Goal: Use online tool/utility

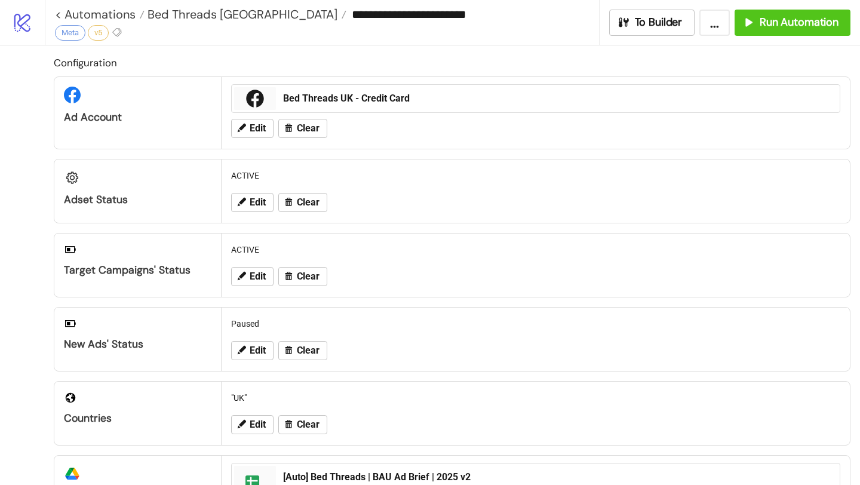
scroll to position [476, 0]
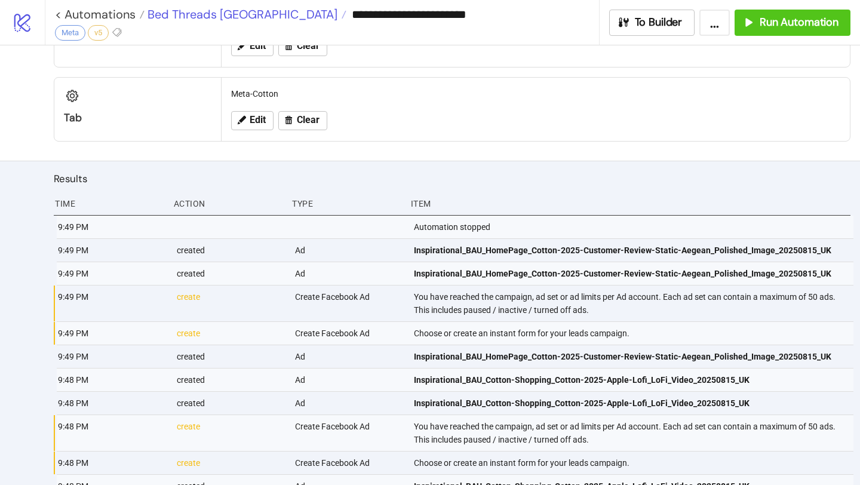
click at [221, 18] on span "Bed Threads [GEOGRAPHIC_DATA]" at bounding box center [240, 15] width 193 height 16
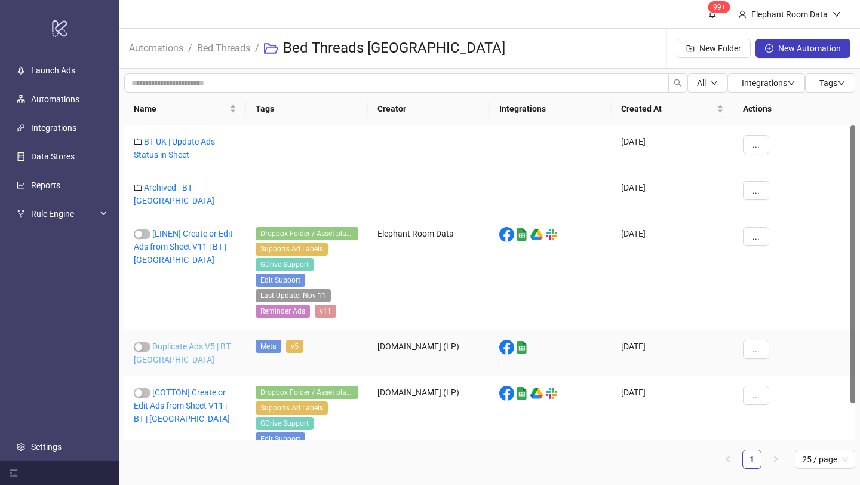
click at [215, 341] on link "Duplicate Ads V5 | BT [GEOGRAPHIC_DATA]" at bounding box center [182, 352] width 97 height 23
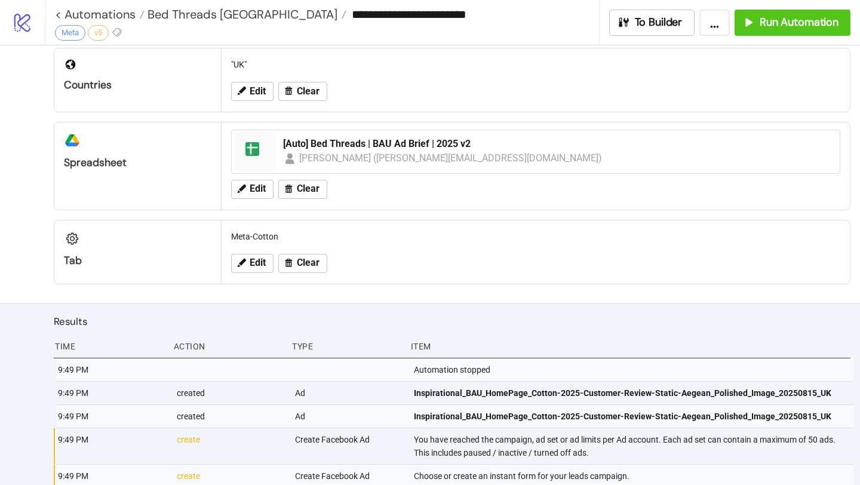
scroll to position [433, 0]
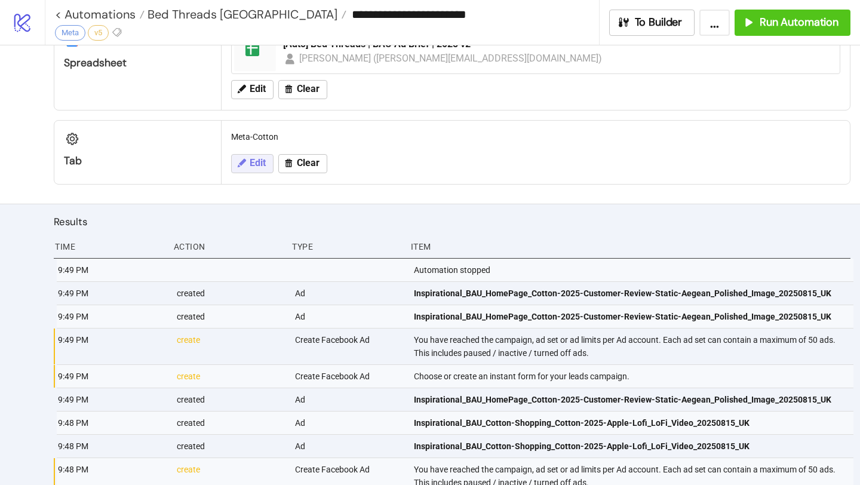
click at [260, 167] on span "Edit" at bounding box center [258, 163] width 16 height 11
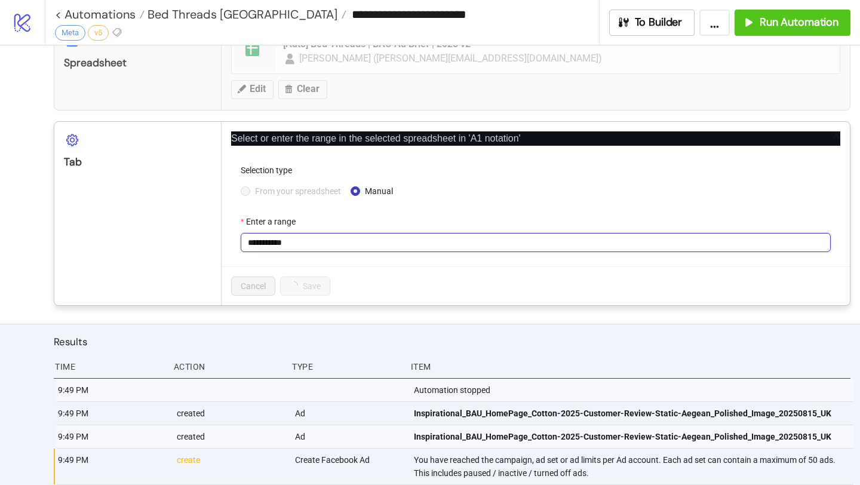
drag, startPoint x: 268, startPoint y: 244, endPoint x: 362, endPoint y: 244, distance: 93.7
click at [360, 244] on input "**********" at bounding box center [536, 242] width 590 height 19
type input "****"
click at [315, 291] on button "Save" at bounding box center [298, 285] width 37 height 19
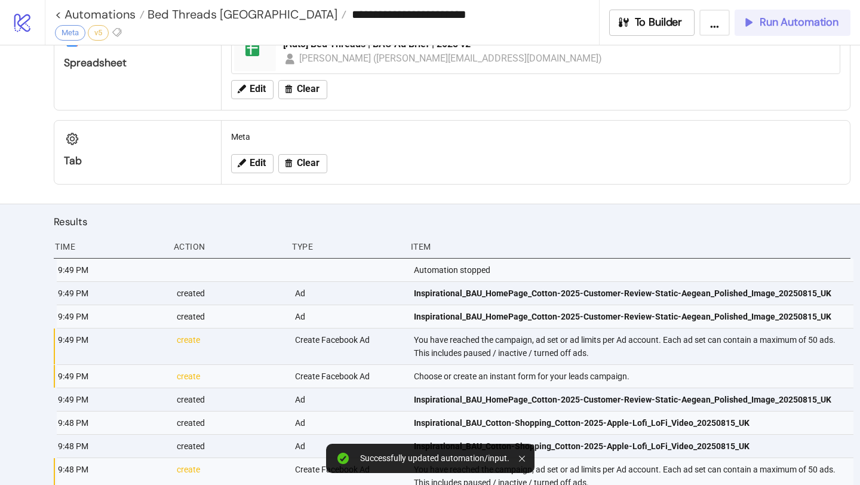
click at [765, 30] on button "Run Automation" at bounding box center [792, 23] width 116 height 26
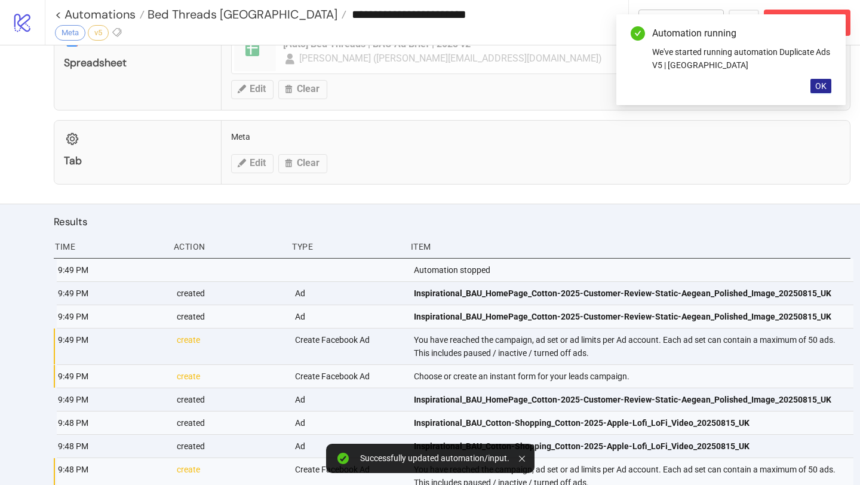
click at [820, 87] on span "OK" at bounding box center [820, 86] width 11 height 10
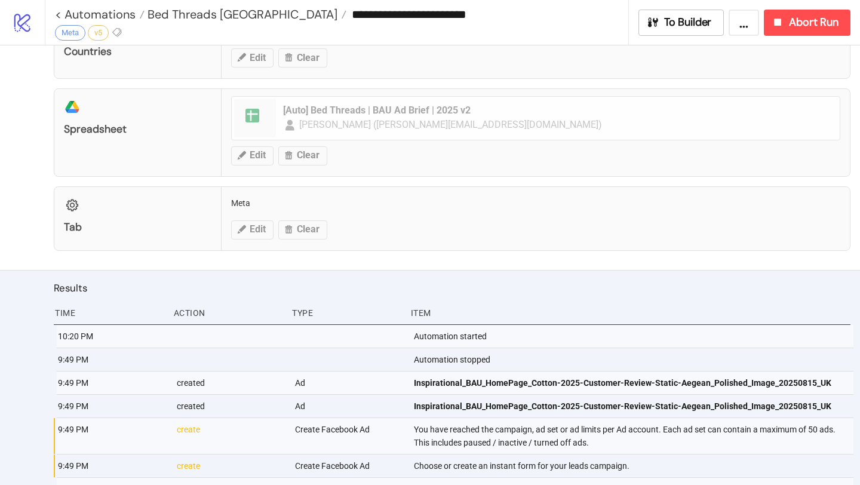
scroll to position [433, 0]
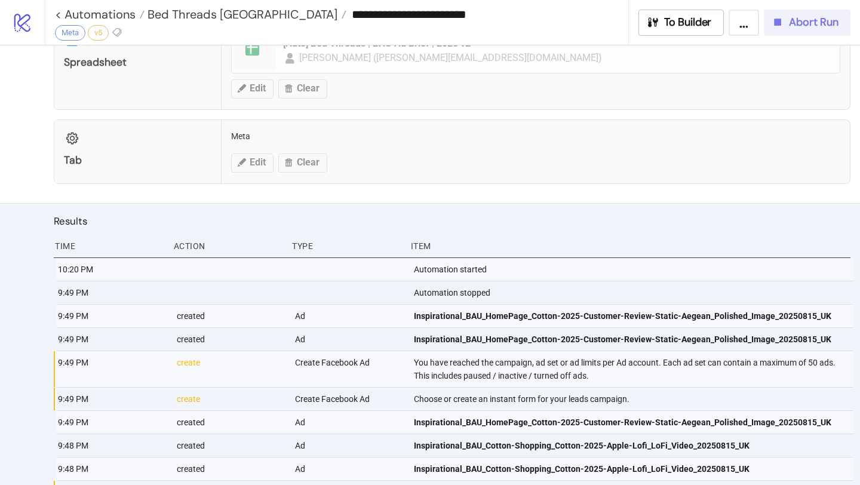
click at [786, 20] on div "Abort Run" at bounding box center [804, 23] width 67 height 14
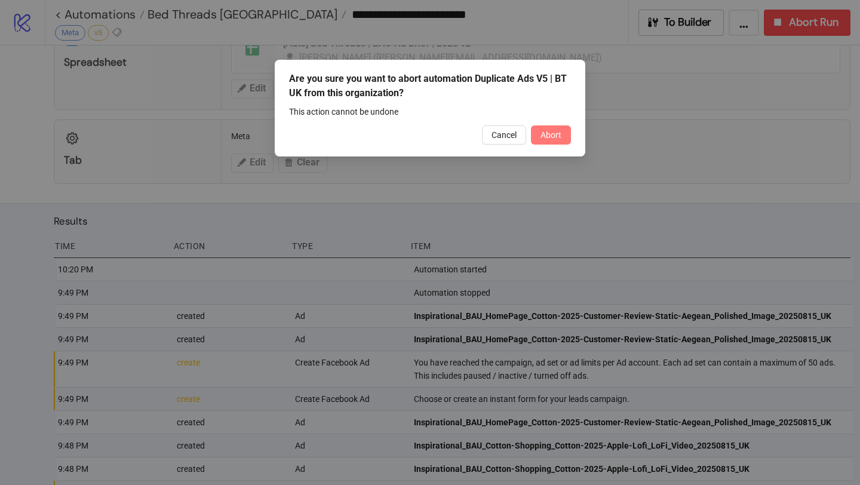
click at [556, 136] on span "Abort" at bounding box center [550, 135] width 21 height 10
